Goal: Check status: Check status

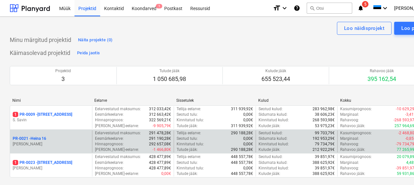
click at [43, 139] on p "PR-0021 - Heina 16" at bounding box center [29, 139] width 33 height 6
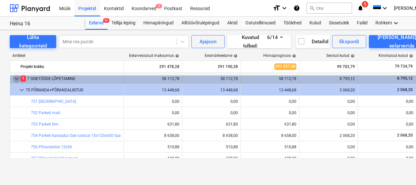
click at [17, 79] on span "keyboard_arrow_down" at bounding box center [17, 79] width 8 height 8
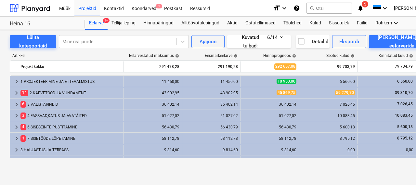
scroll to position [20, 0]
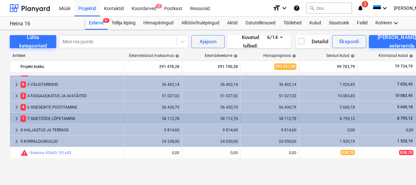
click at [35, 116] on div "1 7 SISETÖÖDE LÕPETAMINE" at bounding box center [70, 118] width 100 height 10
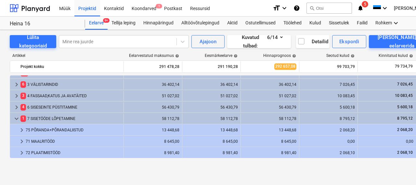
scroll to position [79, 0]
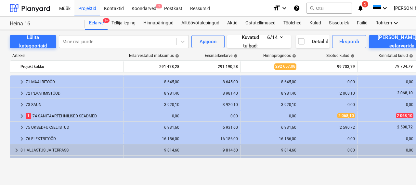
click at [35, 126] on div "75 UKSED+UKSELIISTUD" at bounding box center [73, 127] width 95 height 10
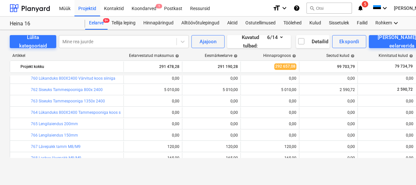
scroll to position [156, 0]
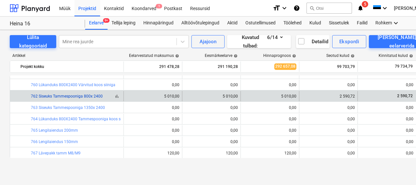
click at [55, 98] on link "762 Siseuks Tammespooniga 800x 2400" at bounding box center [67, 96] width 72 height 5
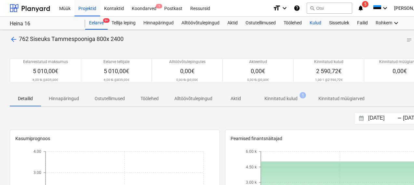
click at [310, 23] on div "Kulud" at bounding box center [316, 23] width 20 height 13
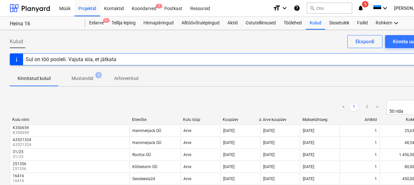
click at [83, 78] on p "Mustandid" at bounding box center [83, 78] width 22 height 7
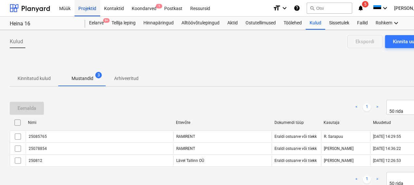
click at [90, 6] on div "Projektid" at bounding box center [87, 8] width 26 height 17
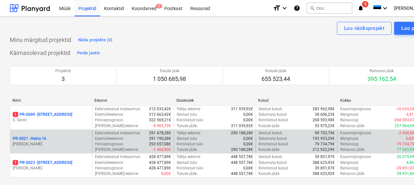
click at [33, 137] on p "PR-0021 - Heina 16" at bounding box center [29, 139] width 33 height 6
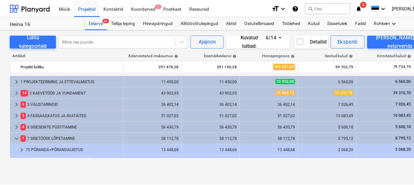
scroll to position [156, 0]
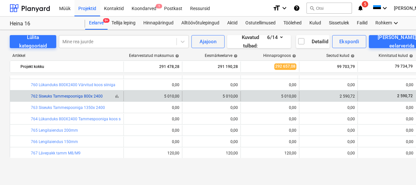
click at [80, 96] on link "762 Siseuks Tammespooniga 800x 2400" at bounding box center [67, 96] width 72 height 5
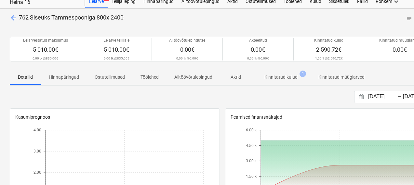
scroll to position [25, 0]
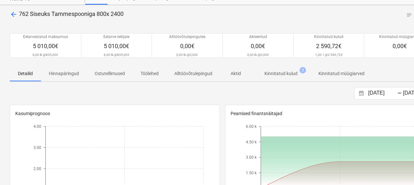
click at [264, 74] on span "Kinnitatud kulud 1" at bounding box center [281, 73] width 44 height 7
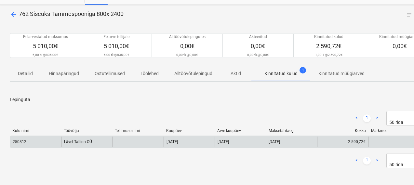
click at [71, 138] on div "Lävel Tallinn OÜ" at bounding box center [86, 142] width 51 height 10
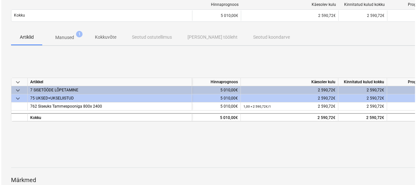
scroll to position [60, 0]
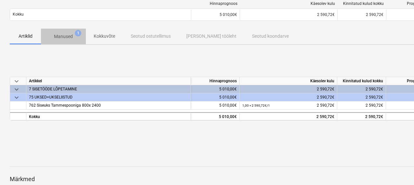
click at [60, 40] on p "Manused" at bounding box center [63, 36] width 19 height 7
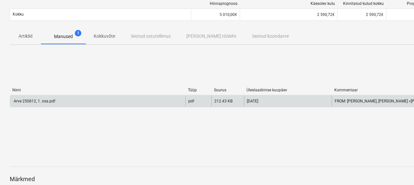
click at [41, 101] on div "Arve 250812, 1. osa.pdf" at bounding box center [34, 101] width 43 height 5
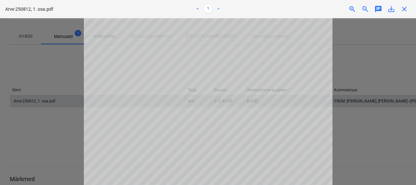
scroll to position [5, 0]
